Goal: Task Accomplishment & Management: Manage account settings

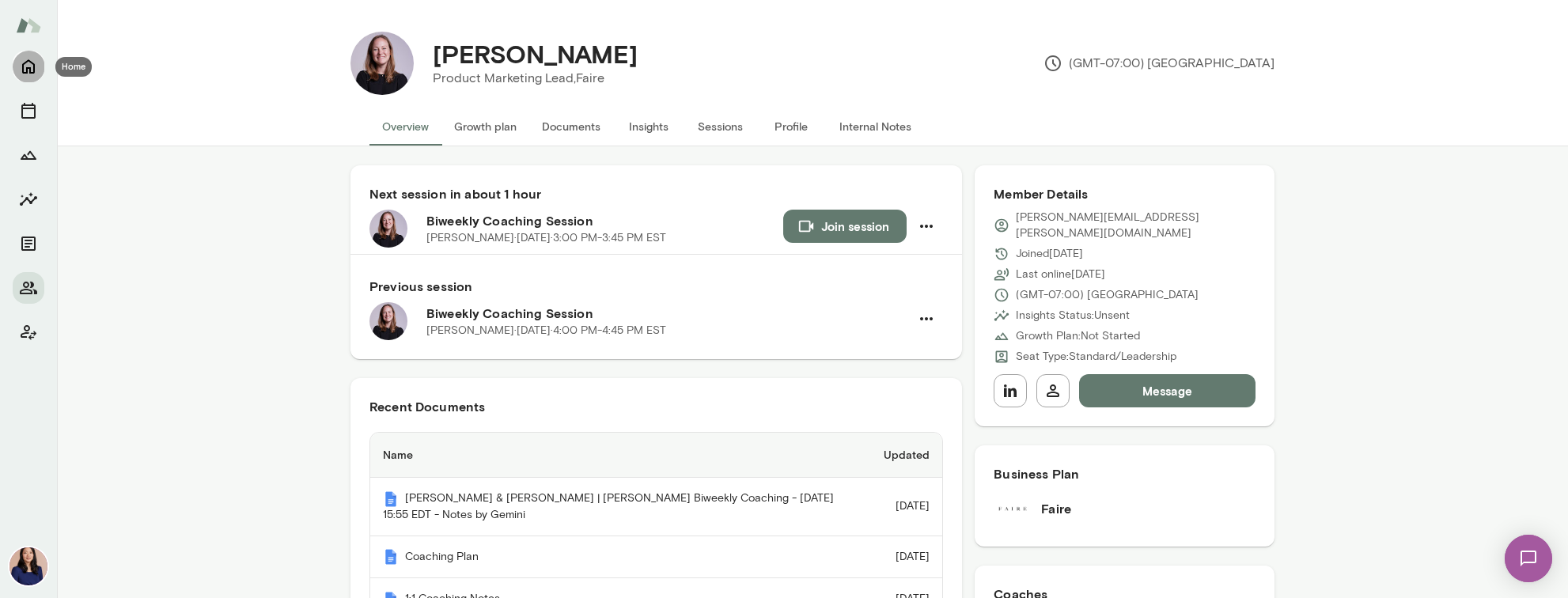
click at [29, 63] on icon "Home" at bounding box center [29, 66] width 19 height 19
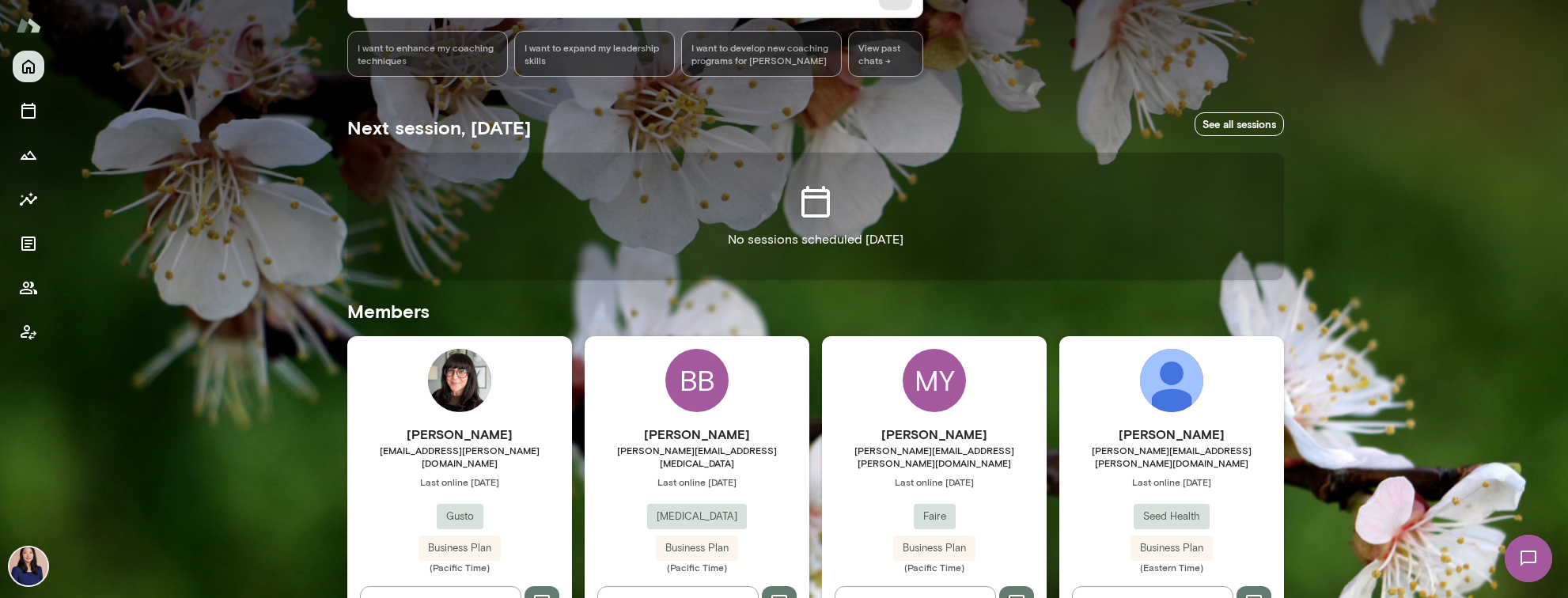
scroll to position [209, 0]
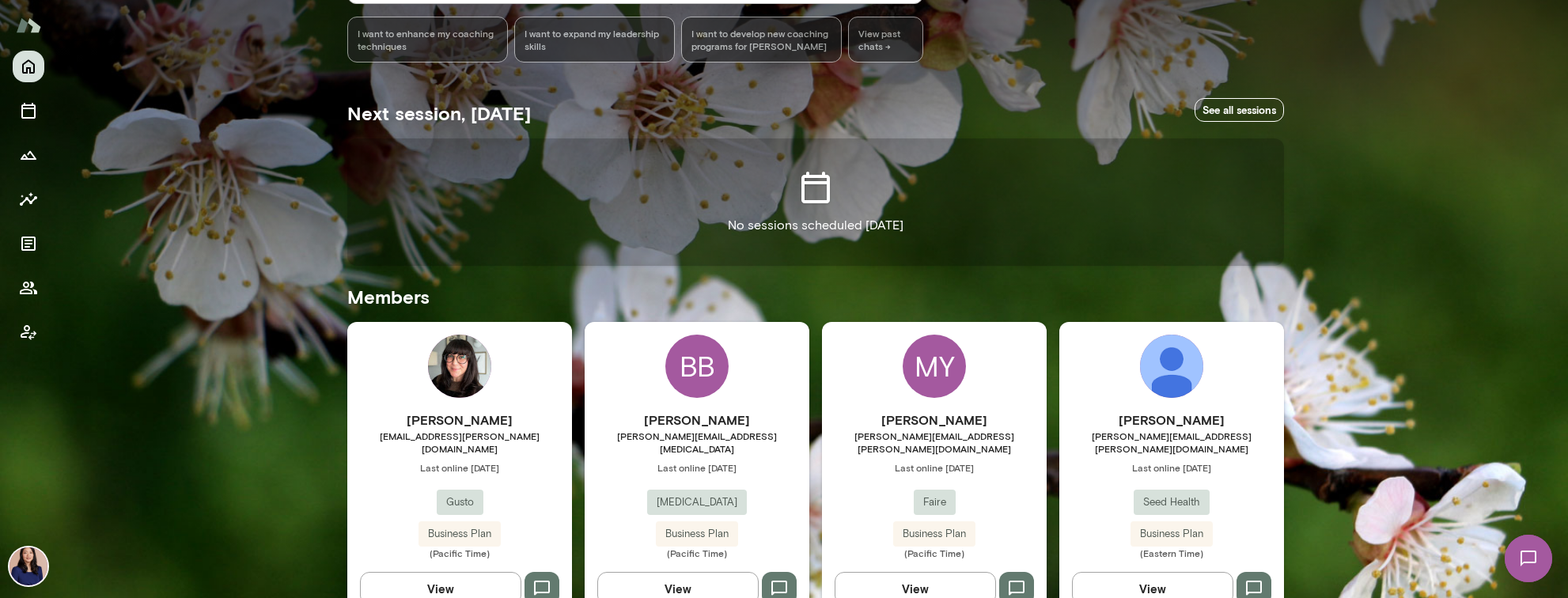
click at [457, 377] on img at bounding box center [460, 367] width 64 height 64
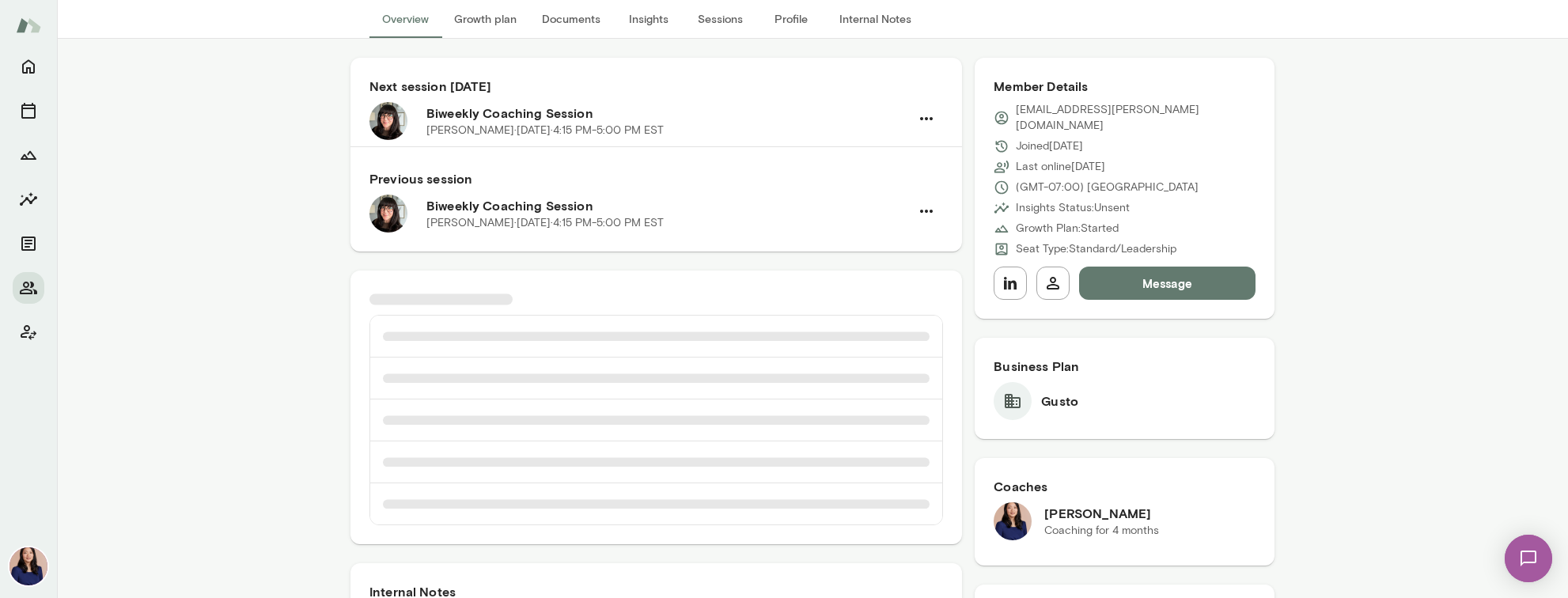
scroll to position [129, 0]
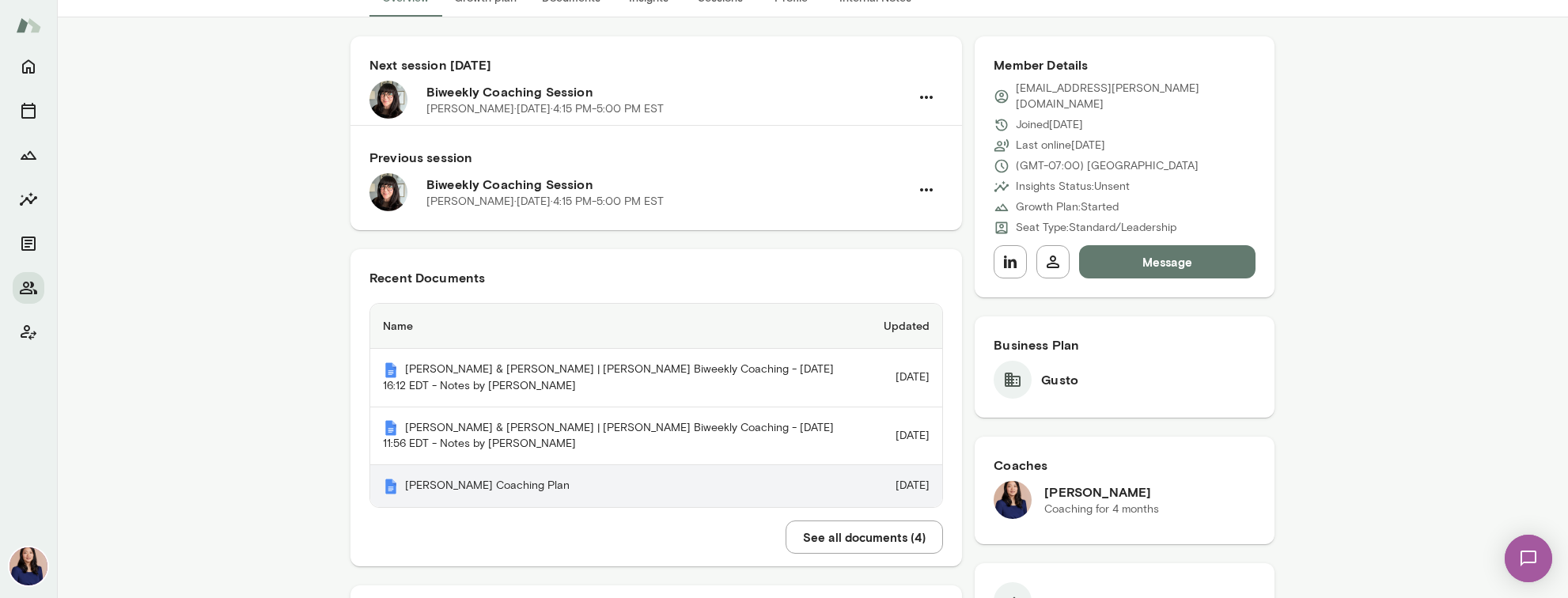
click at [392, 486] on th "[PERSON_NAME] Coaching Plan" at bounding box center [621, 486] width 501 height 42
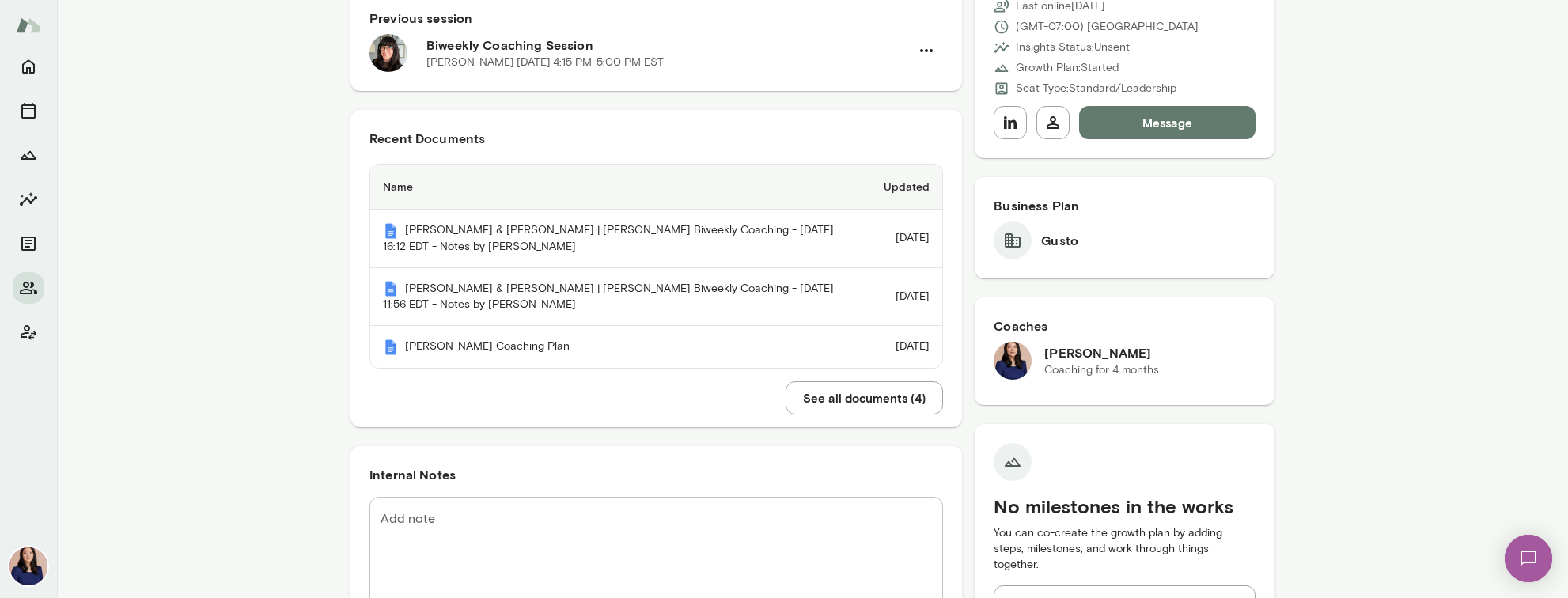
click at [805, 388] on div "Recent Documents Name Updated [PERSON_NAME] & [PERSON_NAME] | [PERSON_NAME] Biw…" at bounding box center [655, 248] width 611 height 277
click at [811, 415] on button "See all documents ( 4 )" at bounding box center [864, 398] width 158 height 34
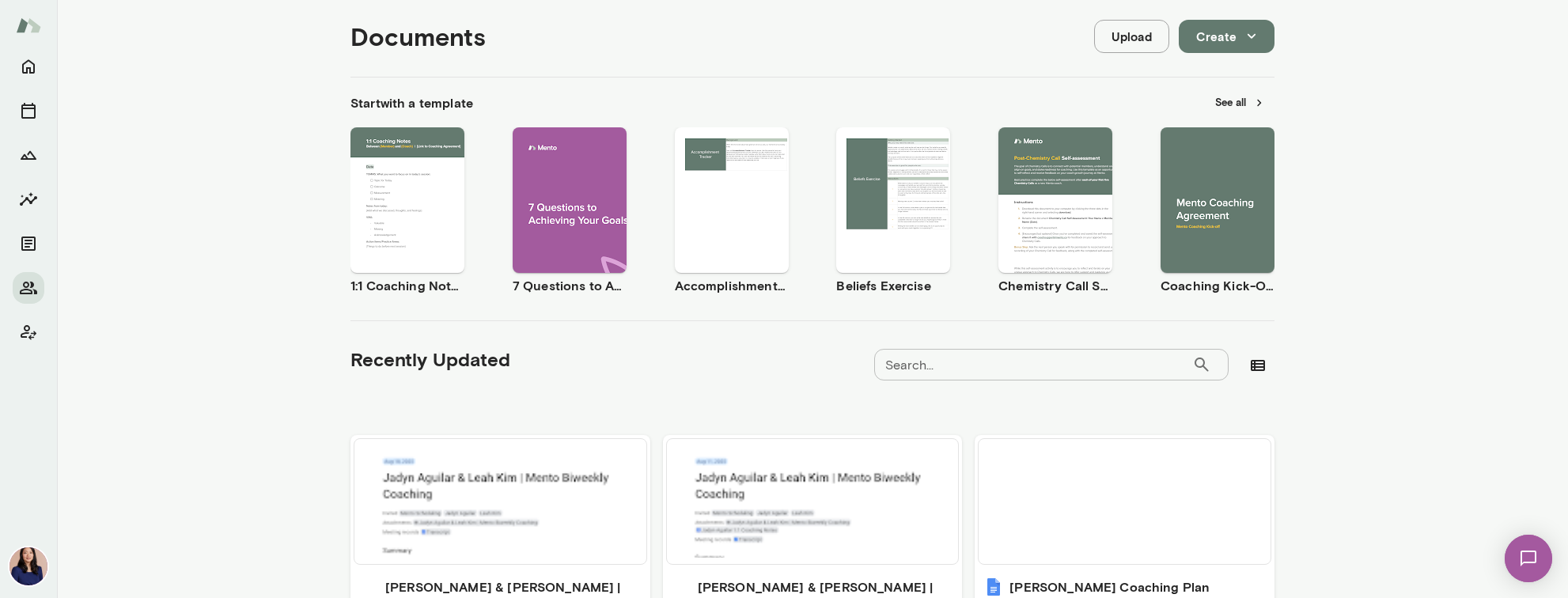
scroll to position [573, 0]
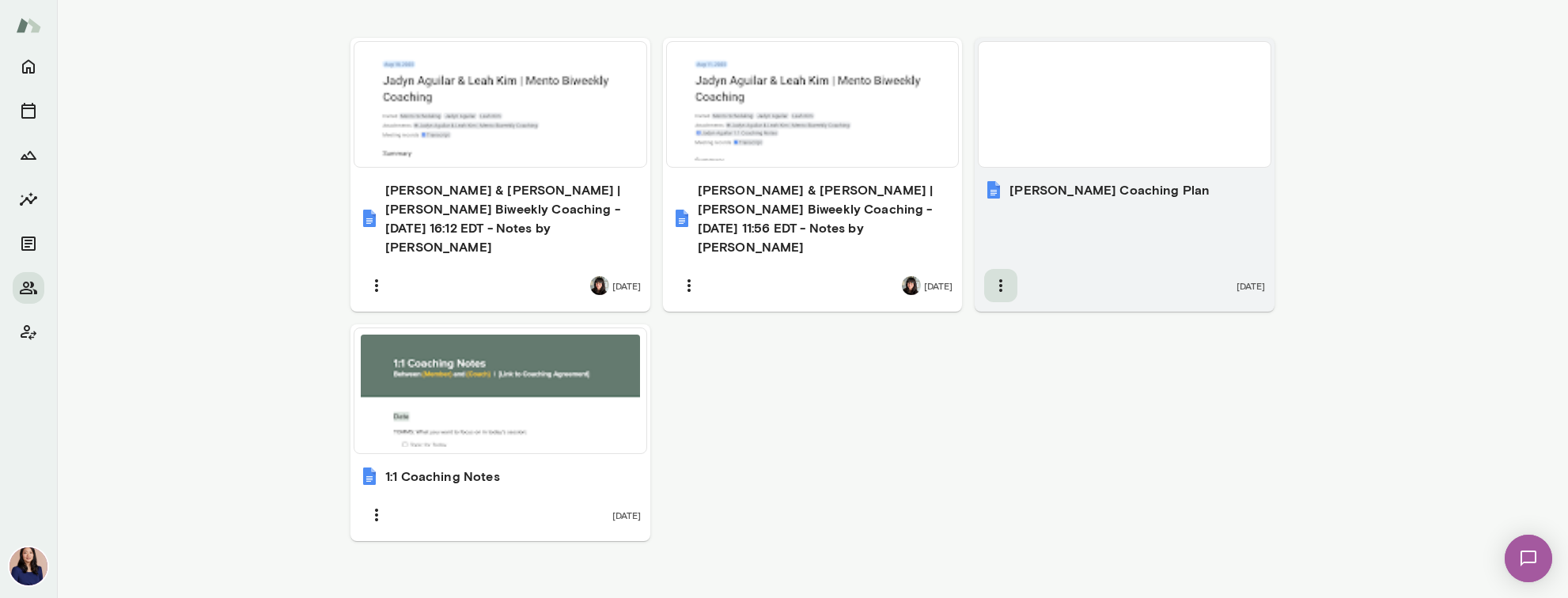
click at [992, 276] on icon "button" at bounding box center [1001, 286] width 19 height 19
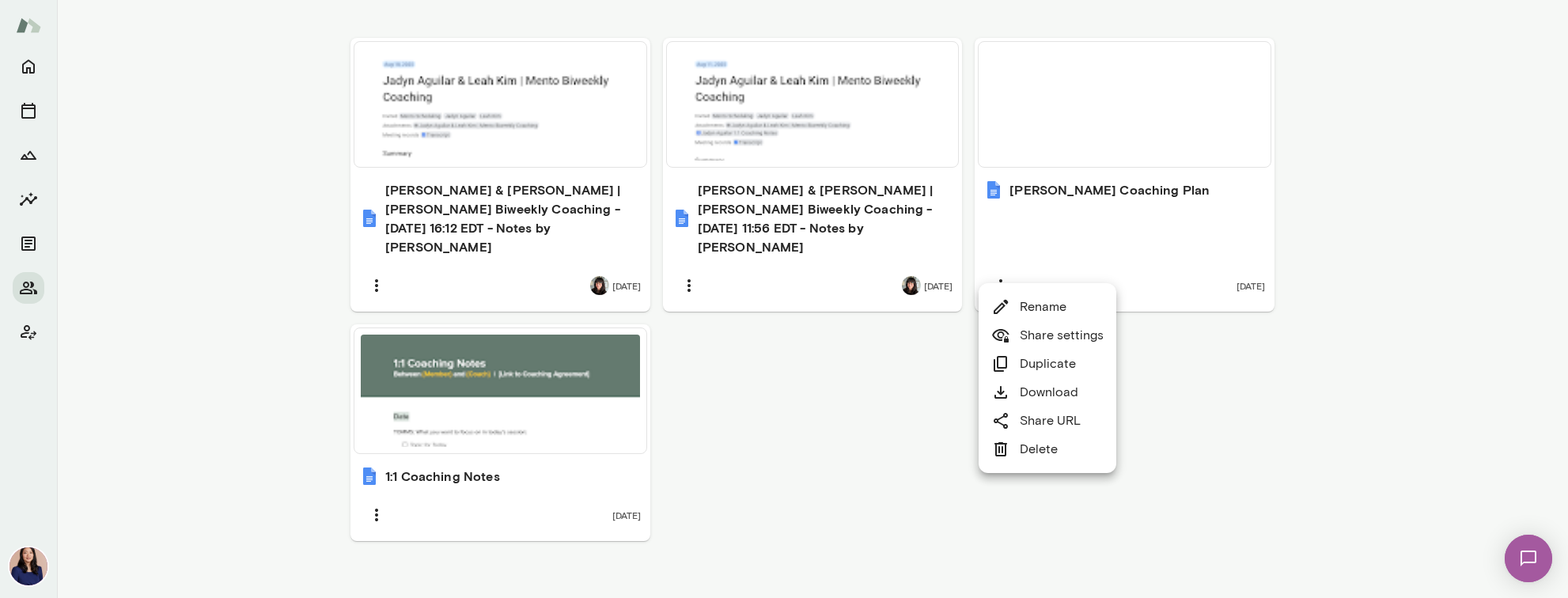
click at [1032, 464] on div "Rename Share settings Duplicate Download Share URL Delete" at bounding box center [1047, 378] width 138 height 177
click at [1010, 444] on icon at bounding box center [1001, 450] width 19 height 19
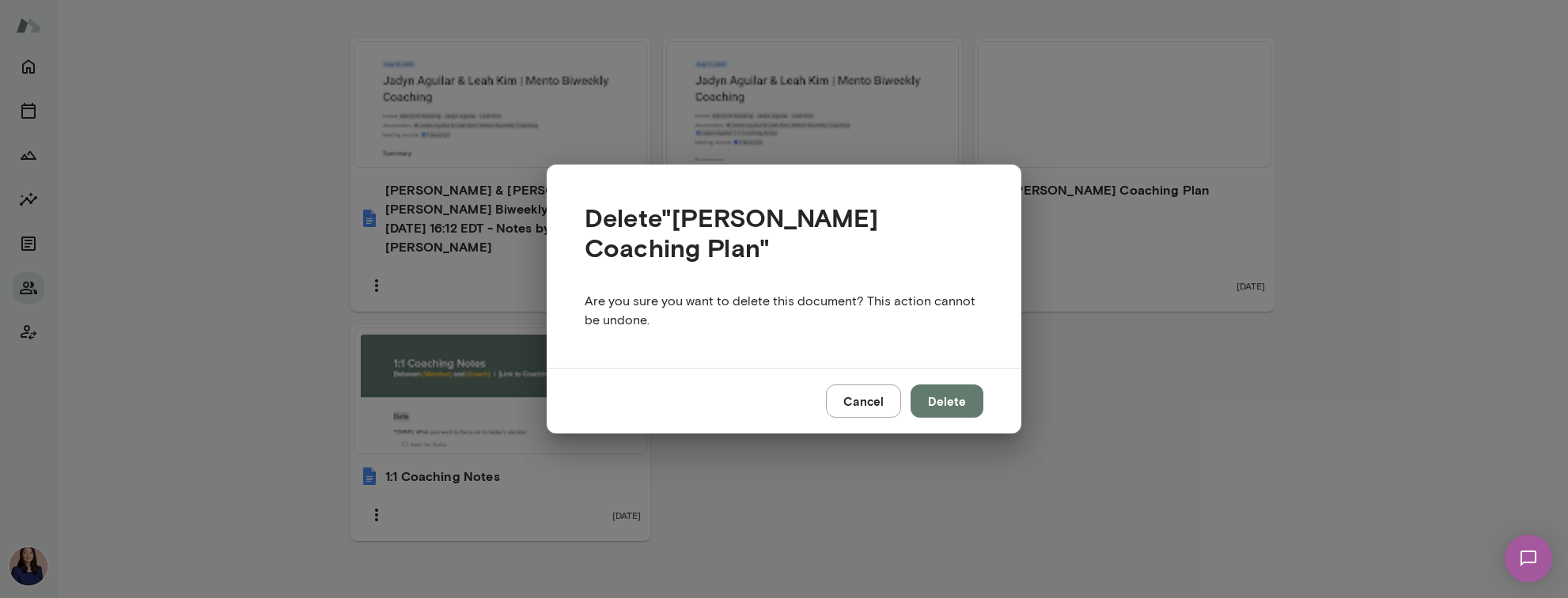
click at [964, 389] on button "Delete" at bounding box center [947, 401] width 73 height 34
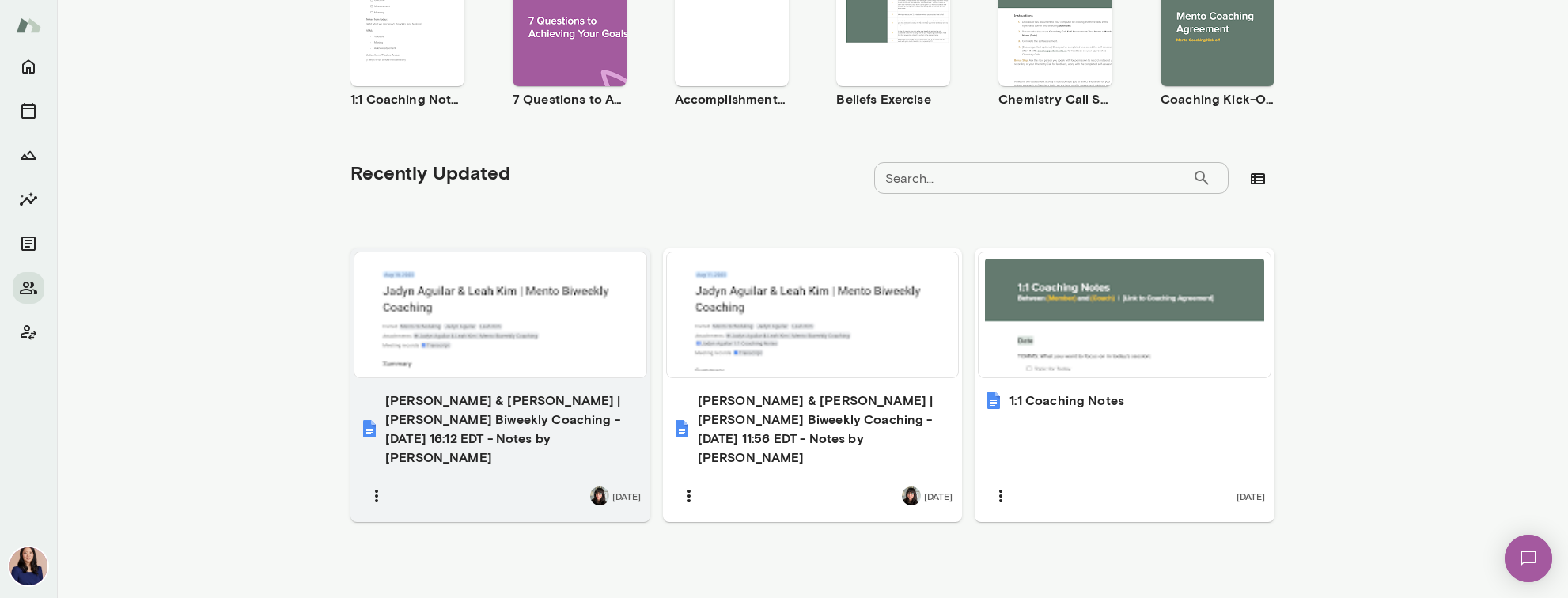
scroll to position [344, 0]
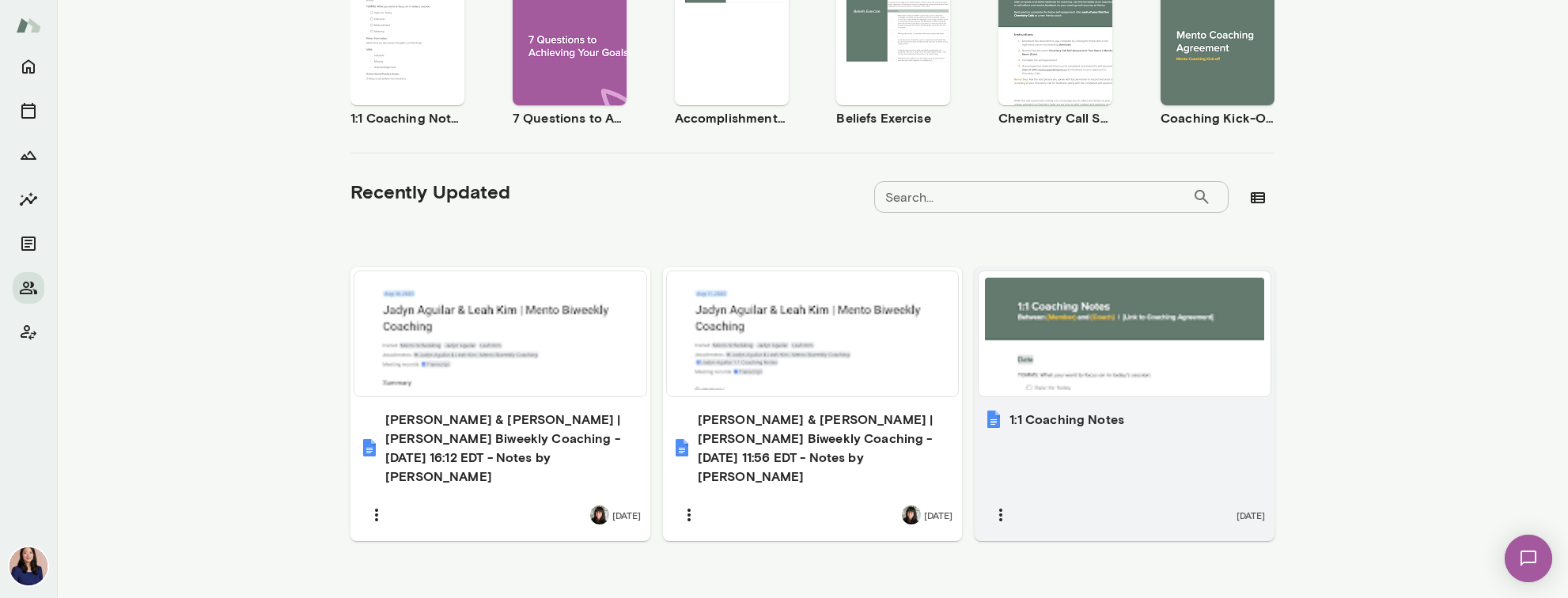
click at [1130, 394] on div at bounding box center [1124, 334] width 292 height 125
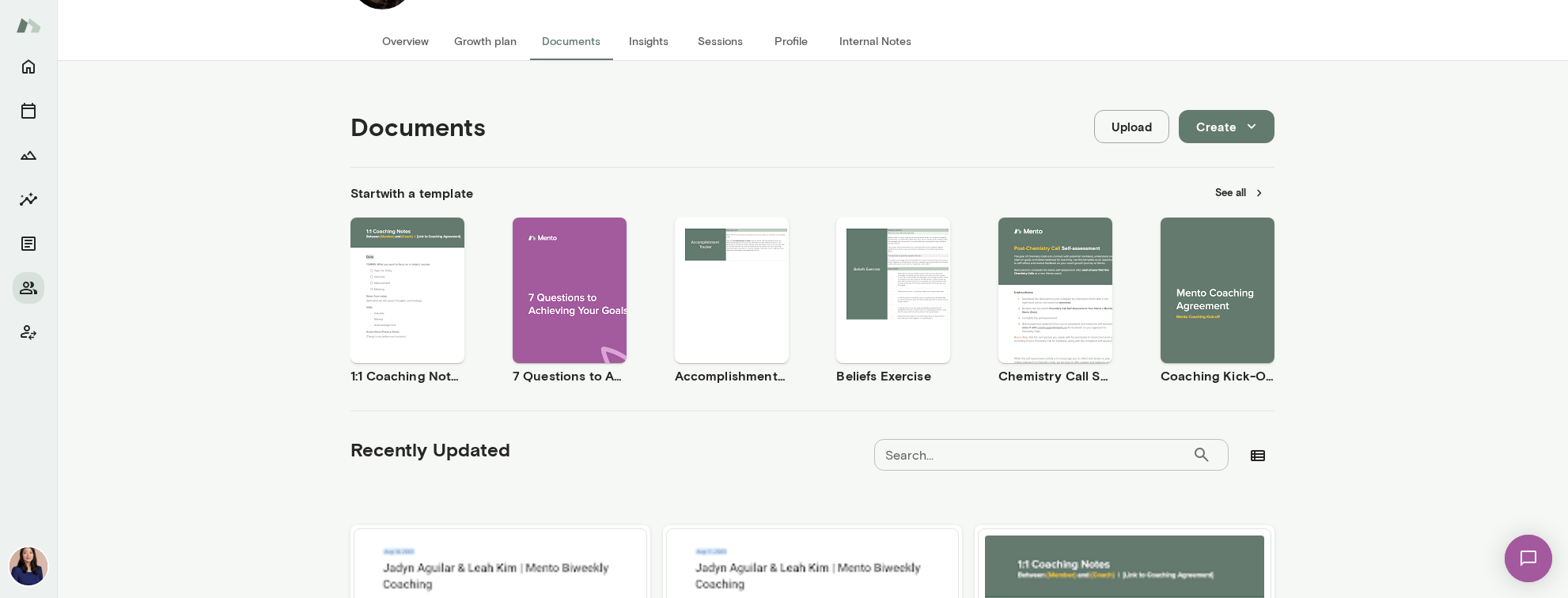
scroll to position [0, 0]
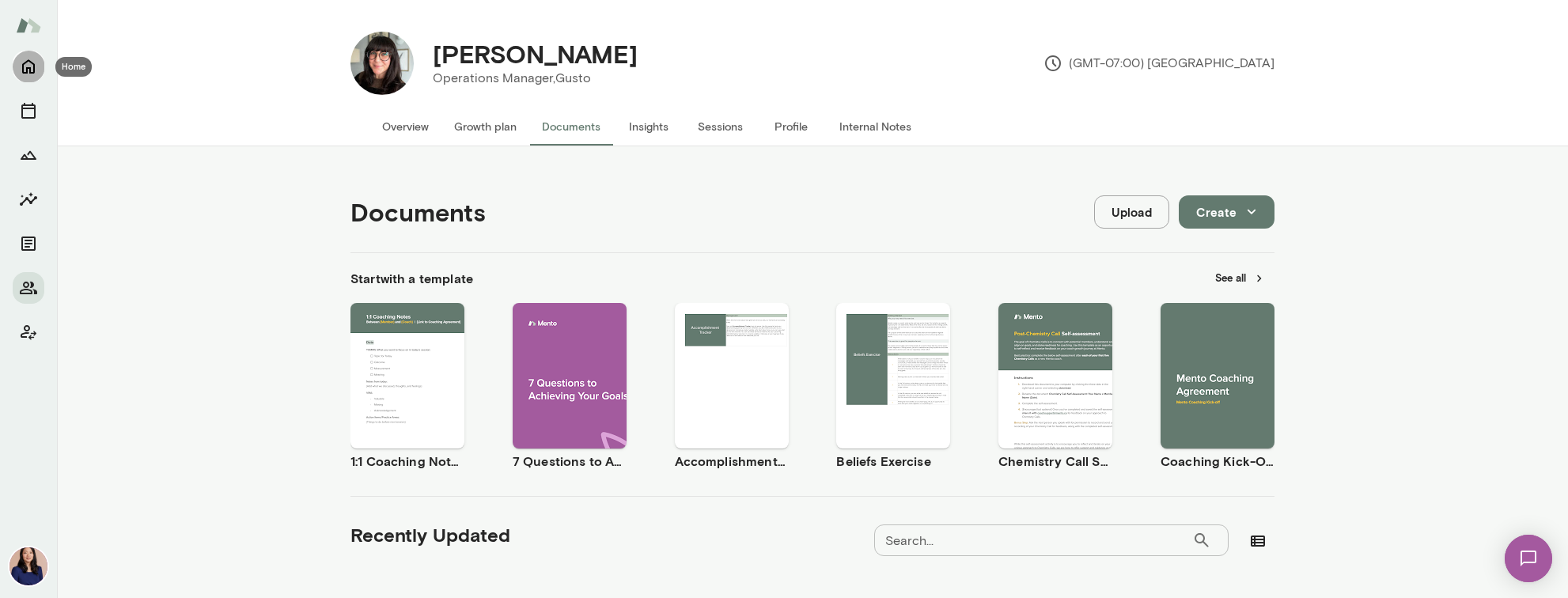
click at [34, 61] on icon "Home" at bounding box center [29, 66] width 19 height 19
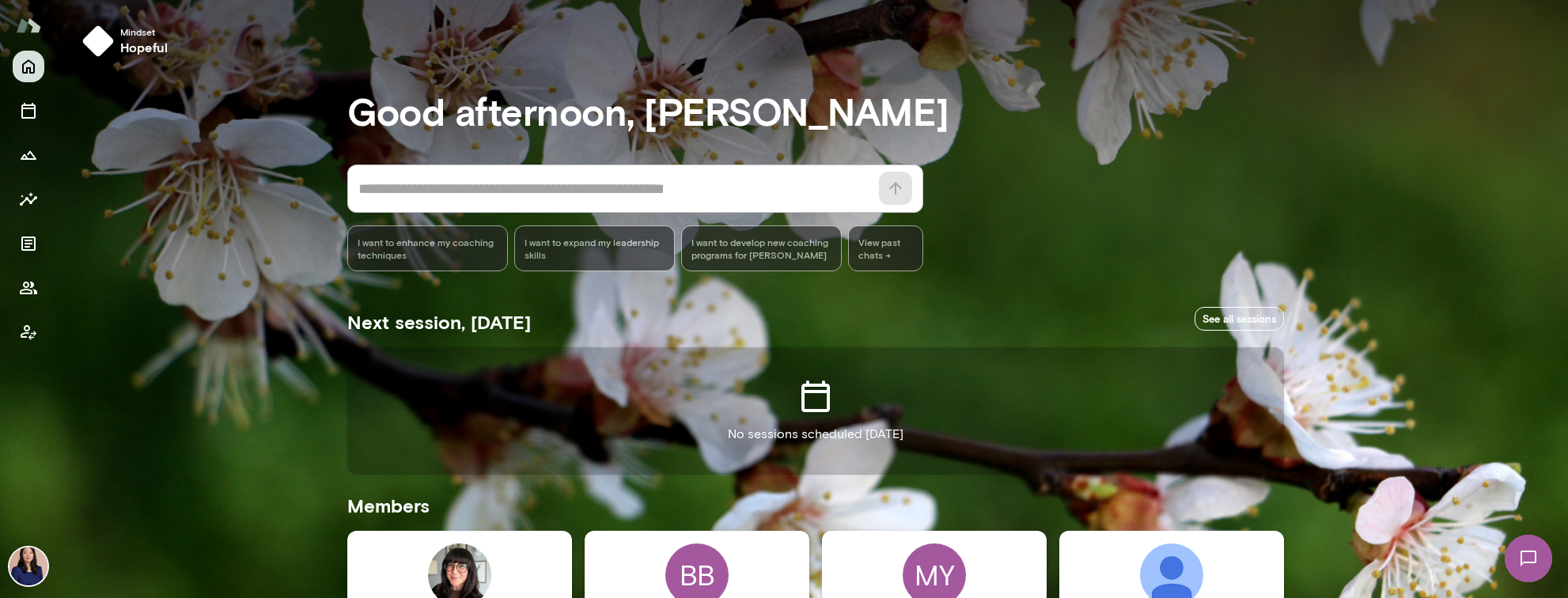
scroll to position [334, 0]
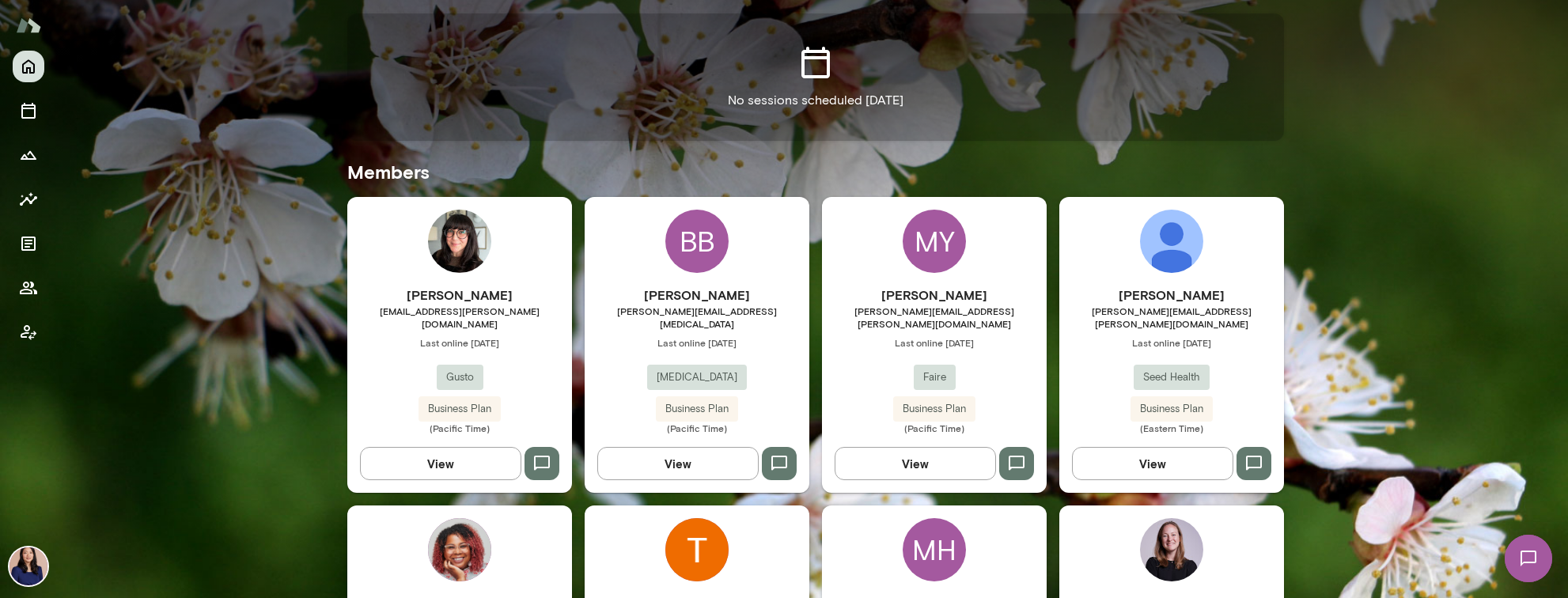
click at [1193, 530] on img at bounding box center [1171, 550] width 64 height 64
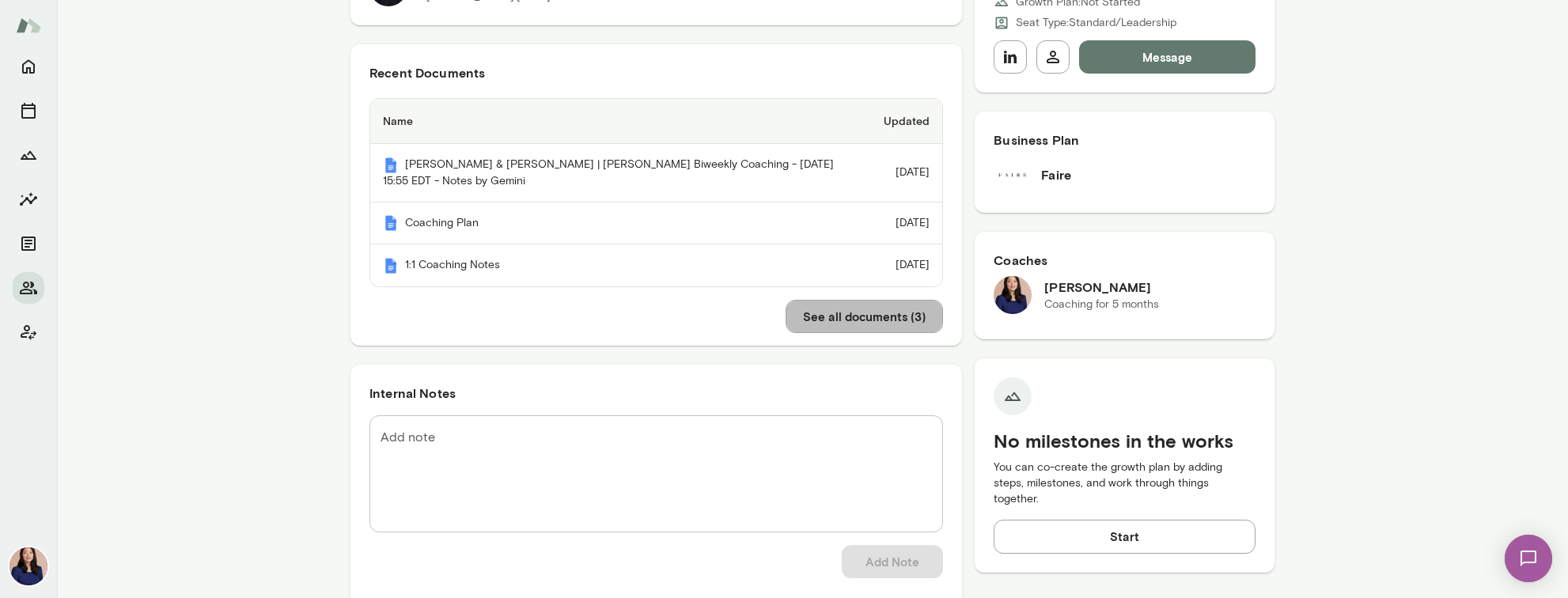
click at [934, 333] on button "See all documents ( 3 )" at bounding box center [864, 316] width 158 height 34
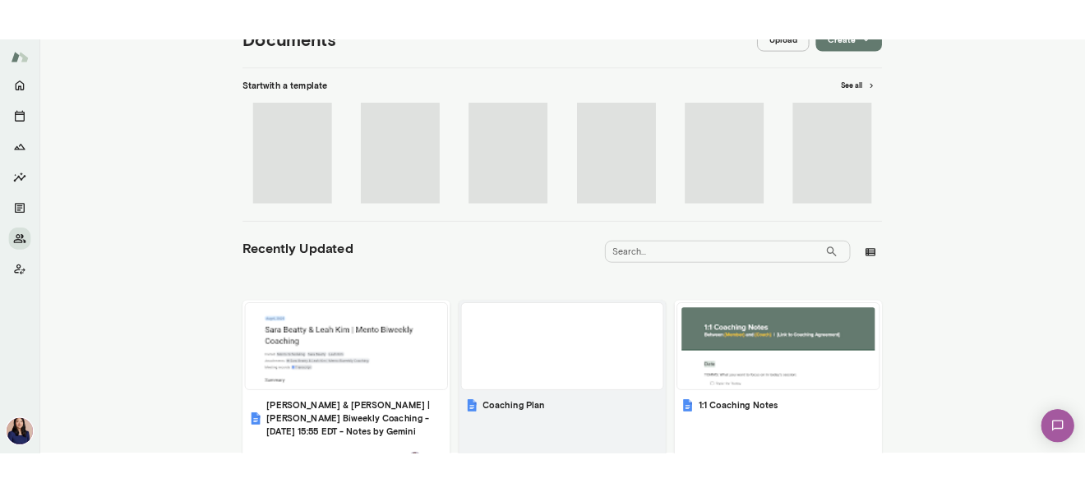
scroll to position [334, 0]
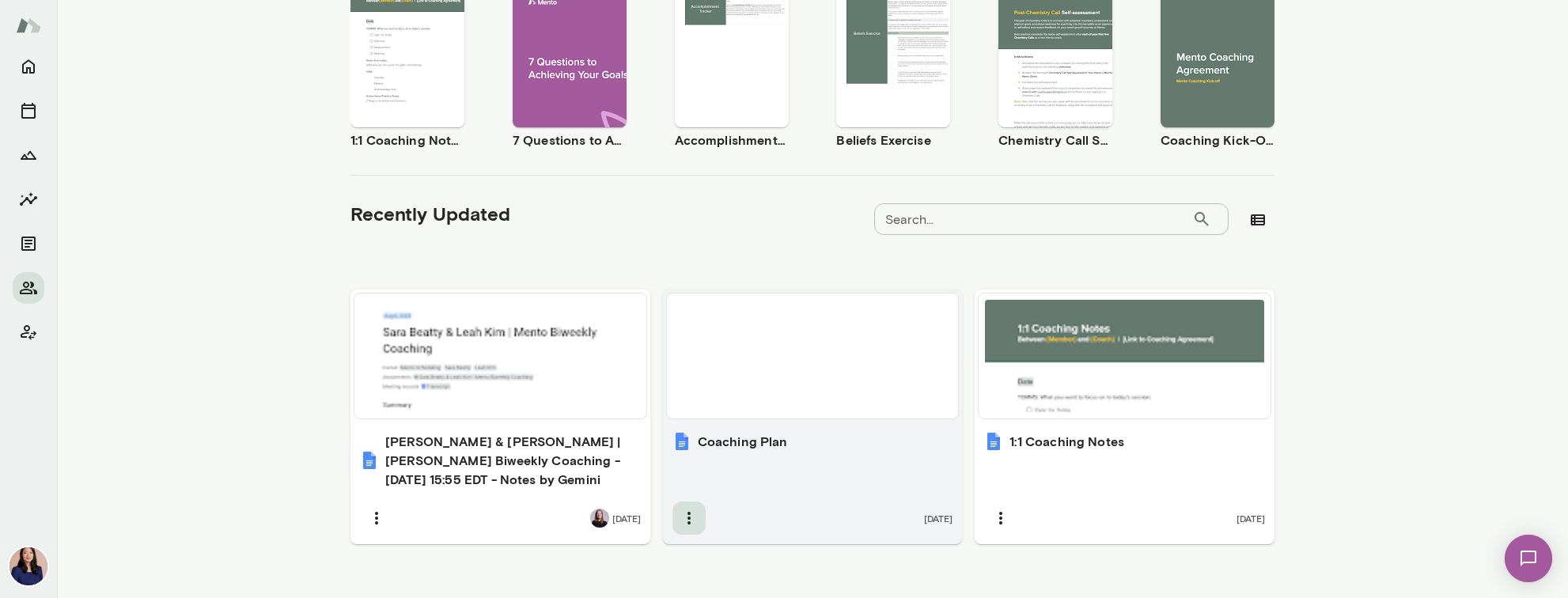
click at [683, 525] on icon "button" at bounding box center [689, 518] width 19 height 19
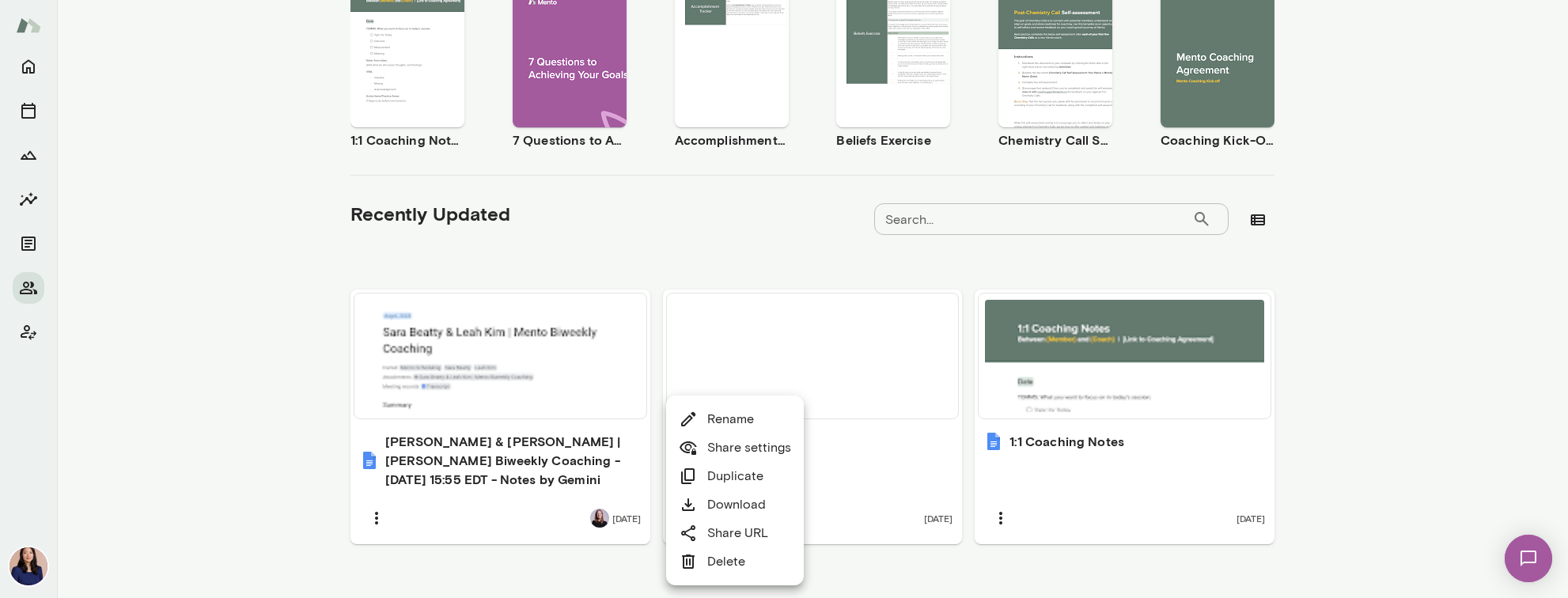
click at [699, 566] on link "Delete" at bounding box center [711, 562] width 66 height 19
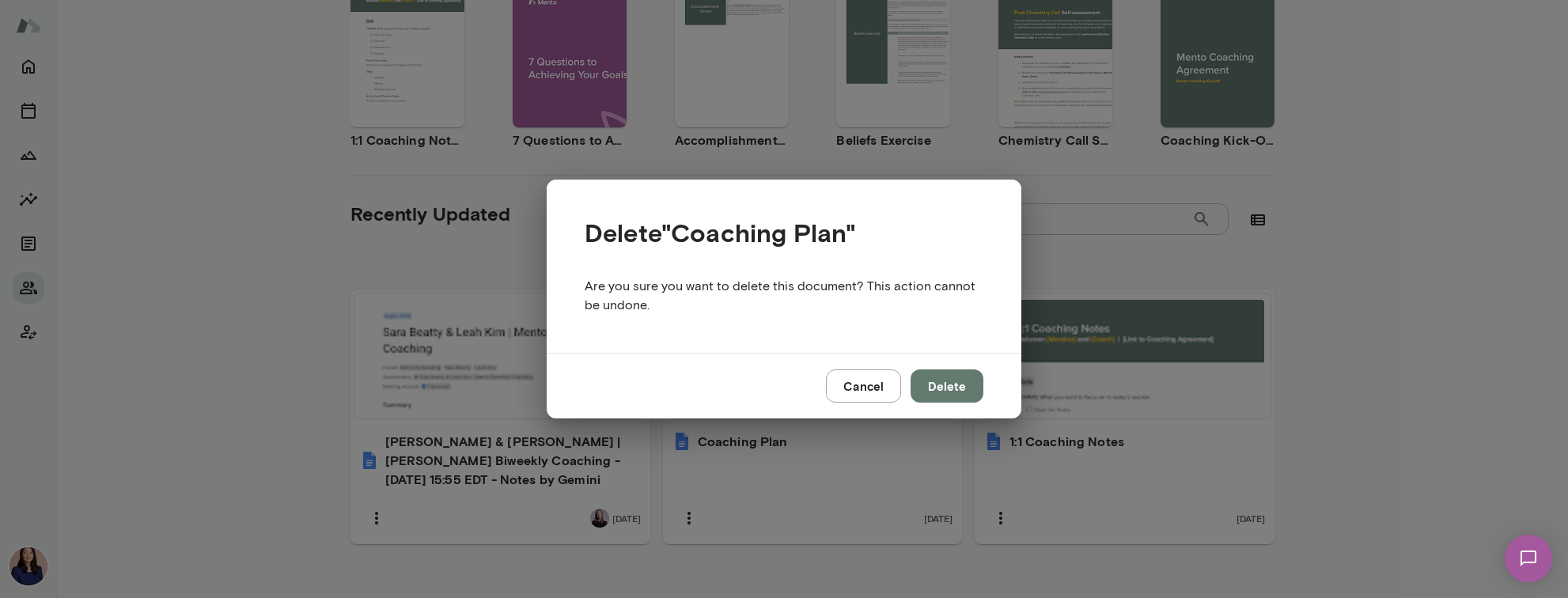
click at [943, 394] on button "Delete" at bounding box center [947, 386] width 73 height 34
